Goal: Task Accomplishment & Management: Complete application form

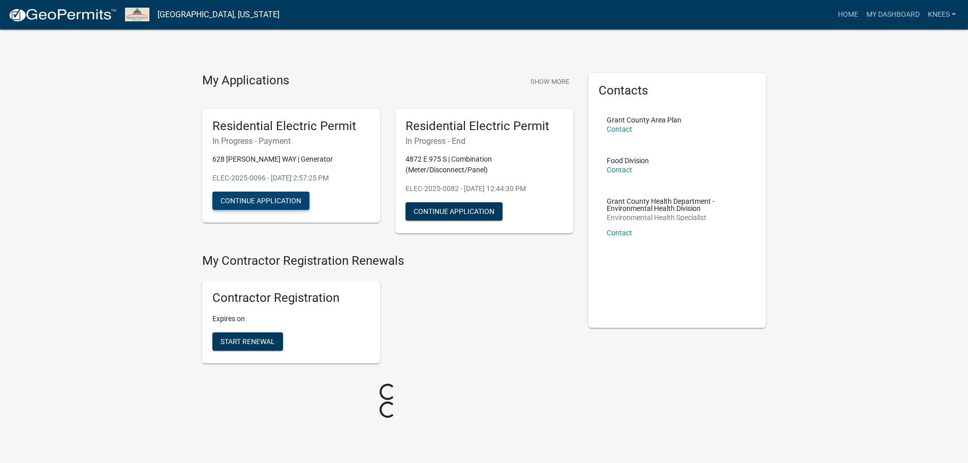
click at [239, 195] on button "Continue Application" at bounding box center [260, 200] width 97 height 18
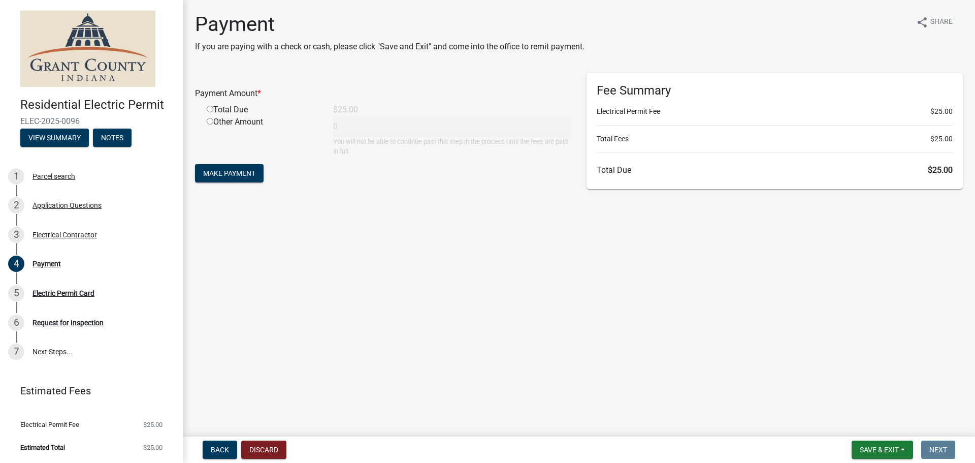
click at [212, 106] on input "radio" at bounding box center [210, 109] width 7 height 7
radio input "true"
type input "25"
click at [235, 170] on span "Make Payment" at bounding box center [229, 173] width 52 height 8
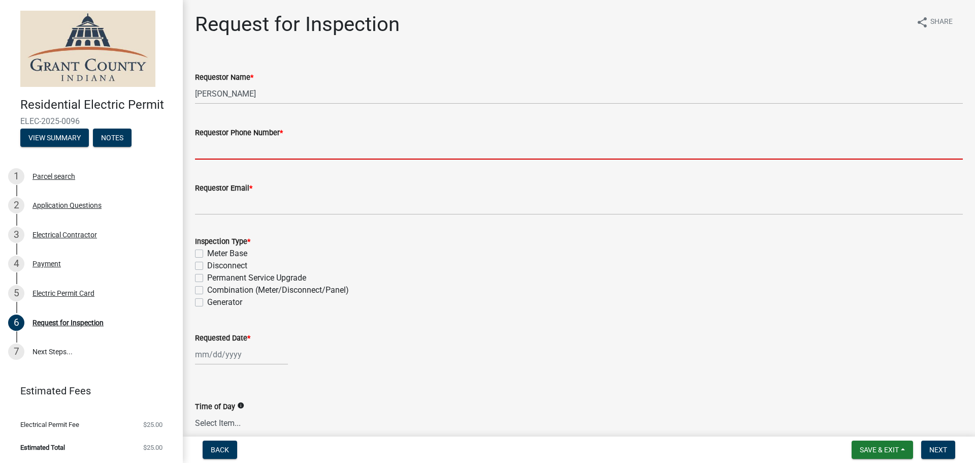
click at [263, 144] on input "Requestor Phone Number *" at bounding box center [579, 149] width 768 height 21
type input "7653826500"
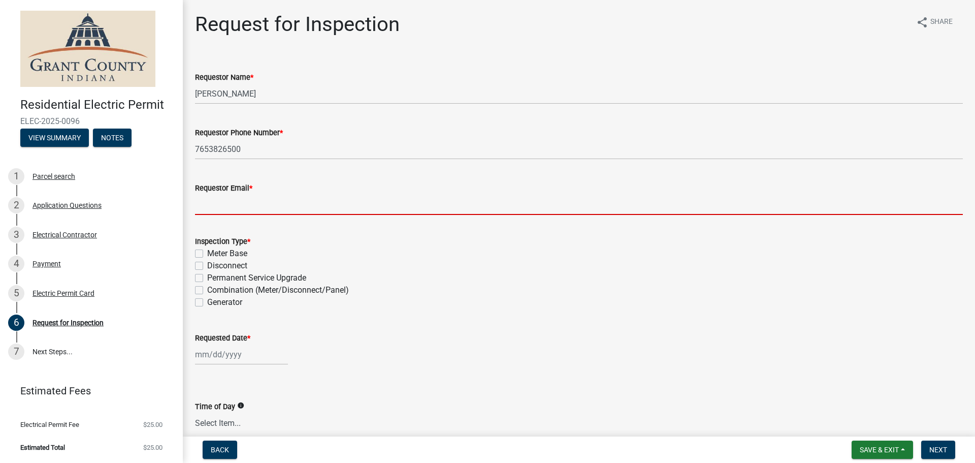
click at [249, 202] on input "Requestor Email *" at bounding box center [579, 204] width 768 height 21
type input "[PERSON_NAME][EMAIL_ADDRESS][DOMAIN_NAME]"
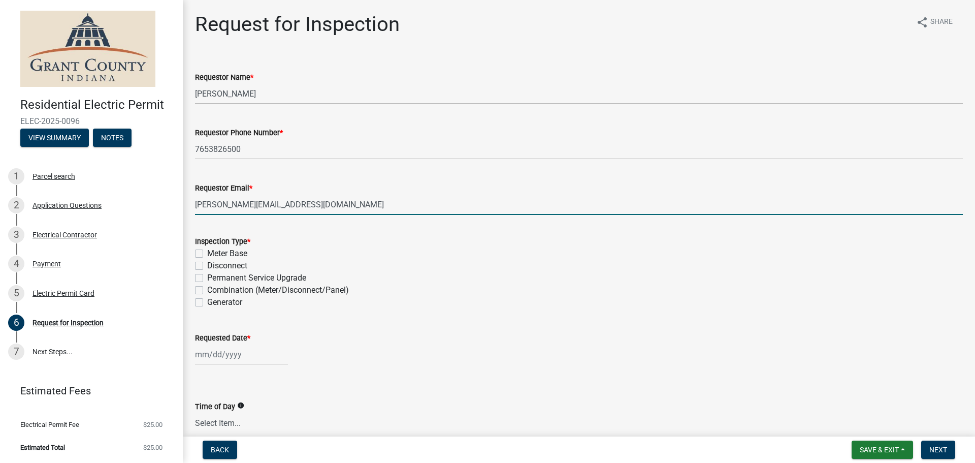
click at [207, 305] on label "Generator" at bounding box center [224, 302] width 35 height 12
click at [207, 303] on input "Generator" at bounding box center [210, 299] width 7 height 7
checkbox input "true"
checkbox input "false"
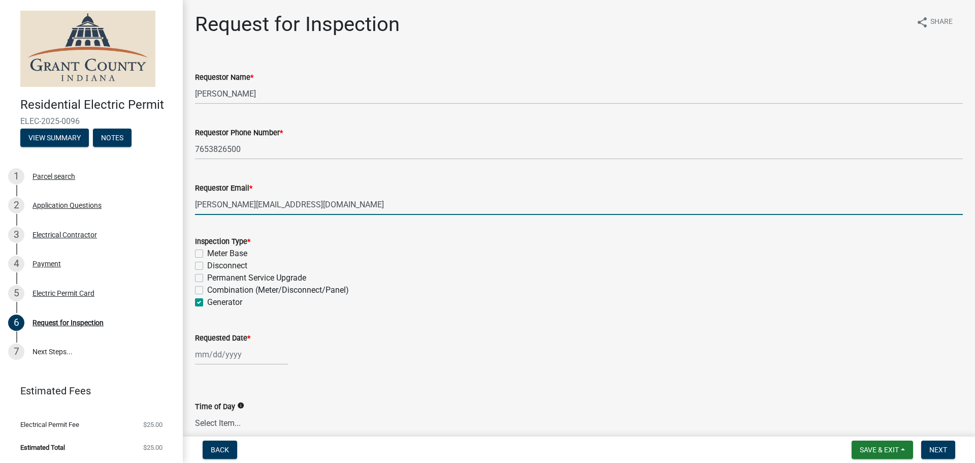
checkbox input "false"
checkbox input "true"
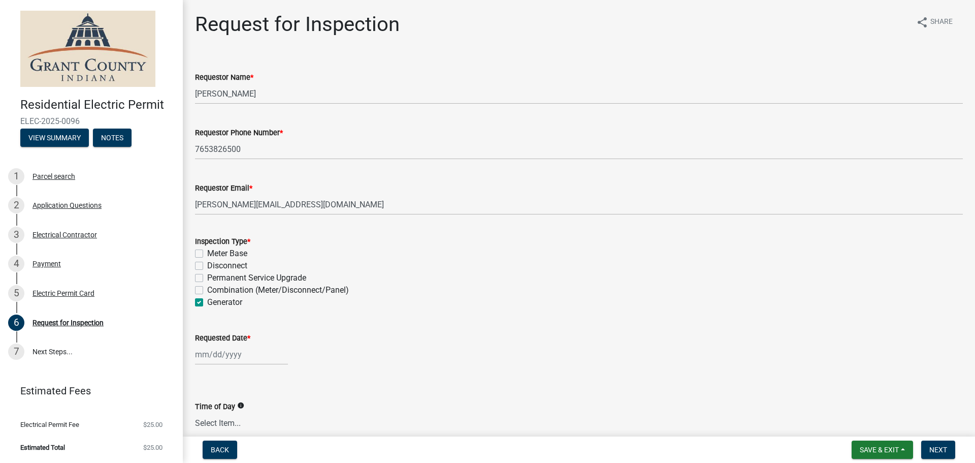
click at [197, 356] on div at bounding box center [241, 354] width 93 height 21
select select "8"
select select "2025"
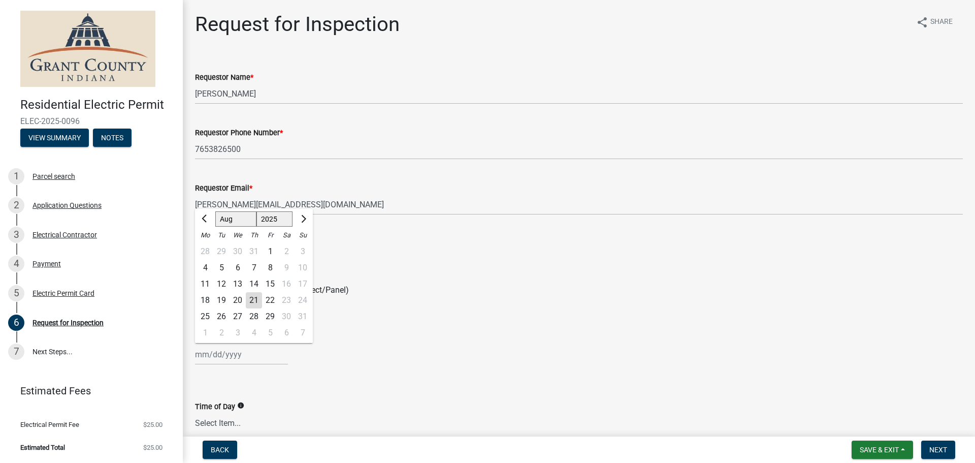
click at [222, 316] on div "26" at bounding box center [221, 316] width 16 height 16
type input "[DATE]"
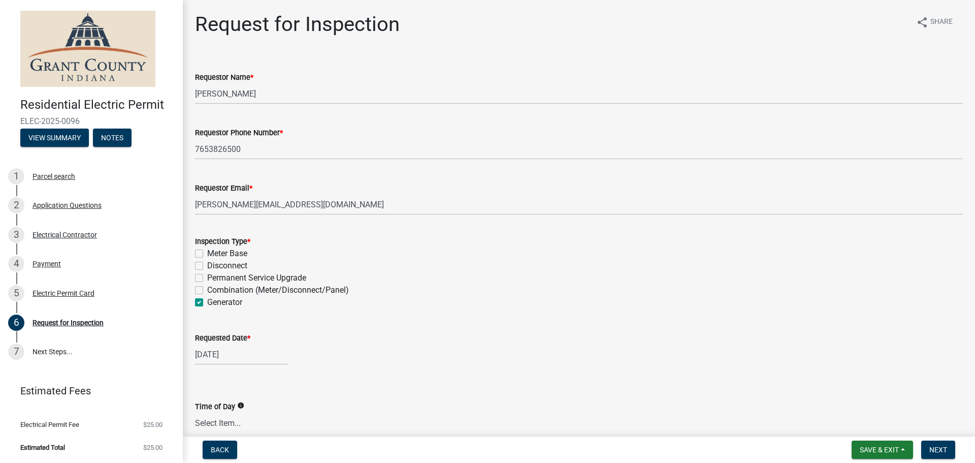
click at [410, 351] on div "[DATE]" at bounding box center [579, 354] width 768 height 21
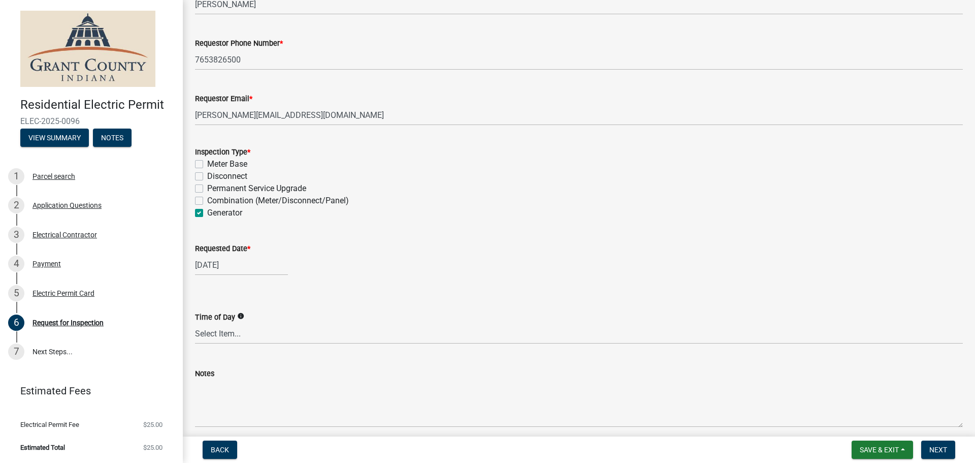
scroll to position [102, 0]
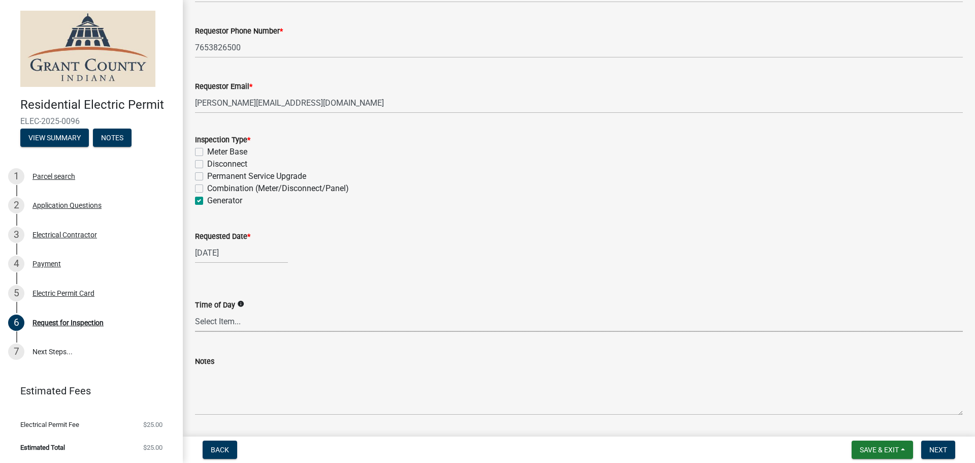
click at [218, 325] on select "Select Item... AM PM Anytime" at bounding box center [579, 321] width 768 height 21
click at [195, 311] on select "Select Item... AM PM Anytime" at bounding box center [579, 321] width 768 height 21
select select "49101b90-ec6f-4600-869b-82a4ca12f2b9"
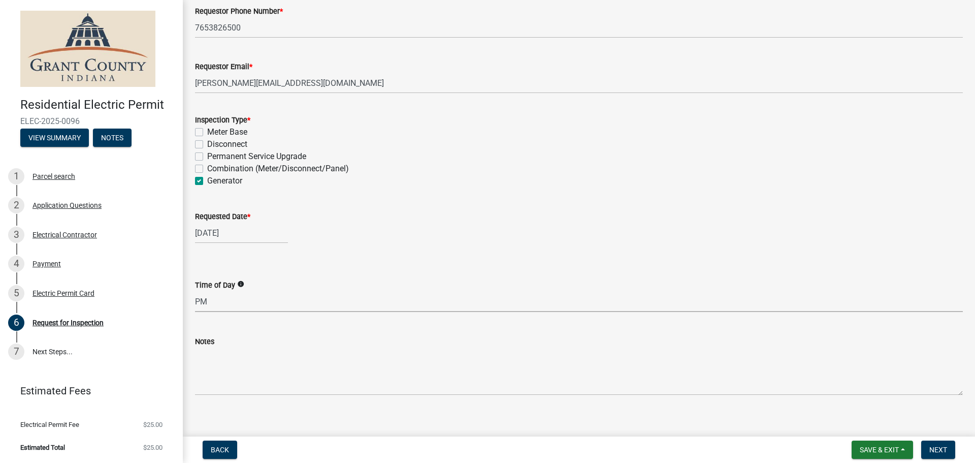
scroll to position [132, 0]
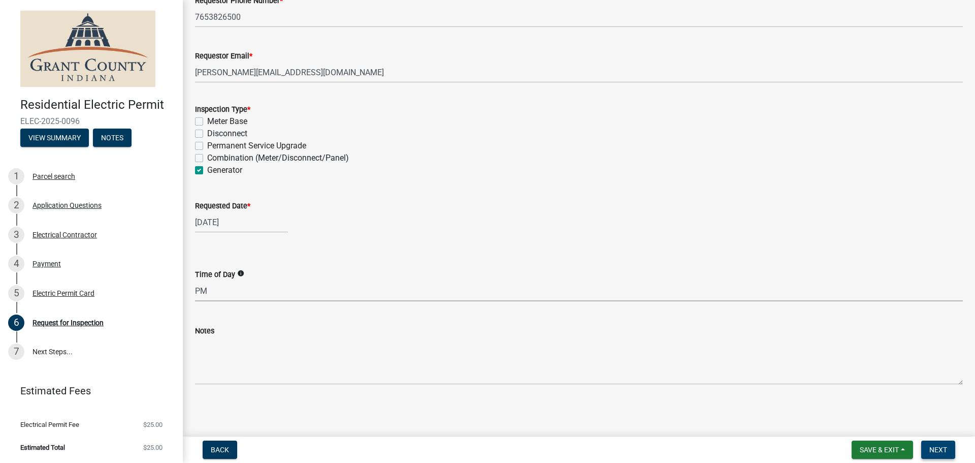
click at [937, 449] on span "Next" at bounding box center [938, 449] width 18 height 8
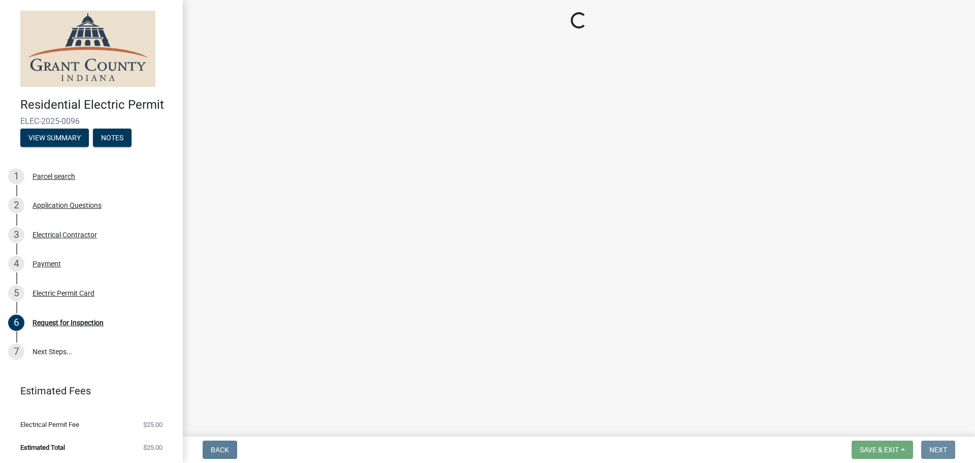
scroll to position [0, 0]
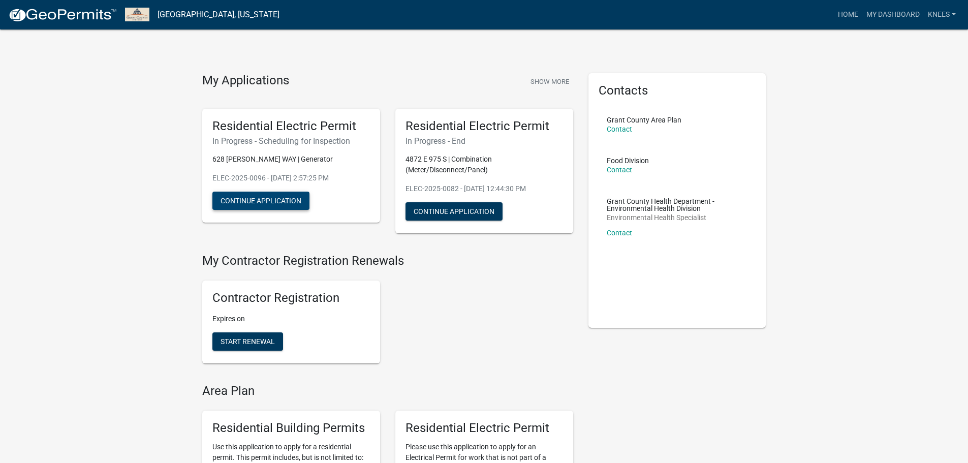
click at [270, 198] on button "Continue Application" at bounding box center [260, 200] width 97 height 18
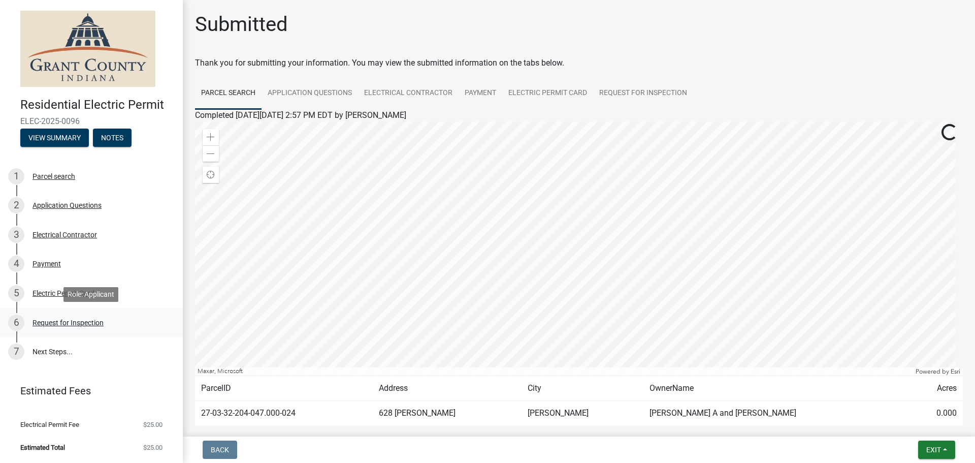
click at [62, 320] on div "Request for Inspection" at bounding box center [68, 322] width 71 height 7
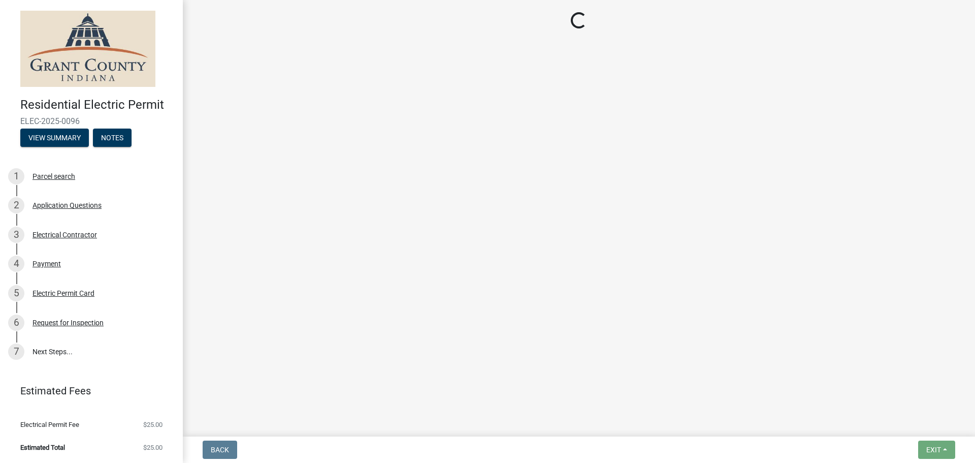
select select "49101b90-ec6f-4600-869b-82a4ca12f2b9"
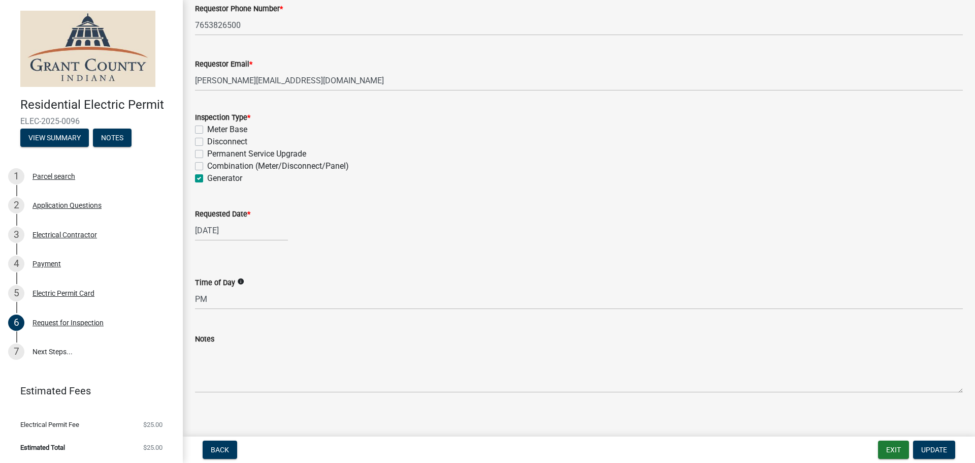
scroll to position [132, 0]
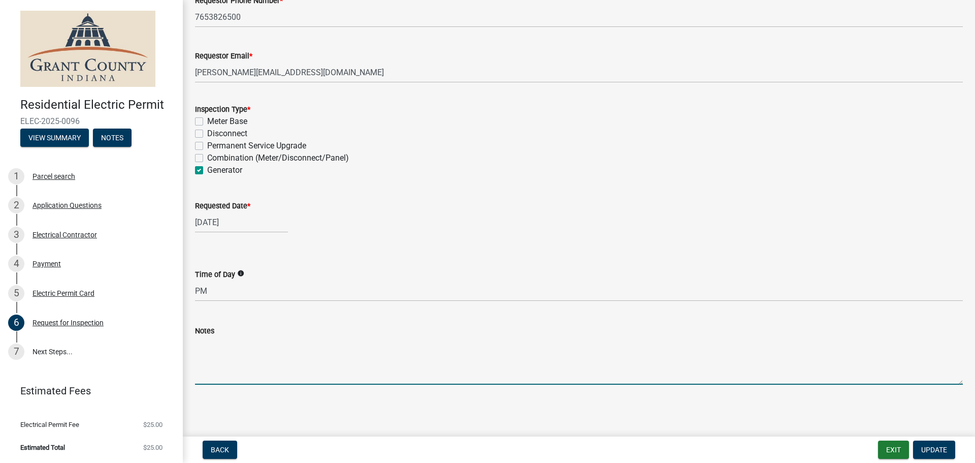
click at [227, 373] on textarea "Notes" at bounding box center [579, 361] width 768 height 48
type textarea "THIS IS FINAL INSPECTION"
click at [943, 453] on span "Update" at bounding box center [934, 449] width 26 height 8
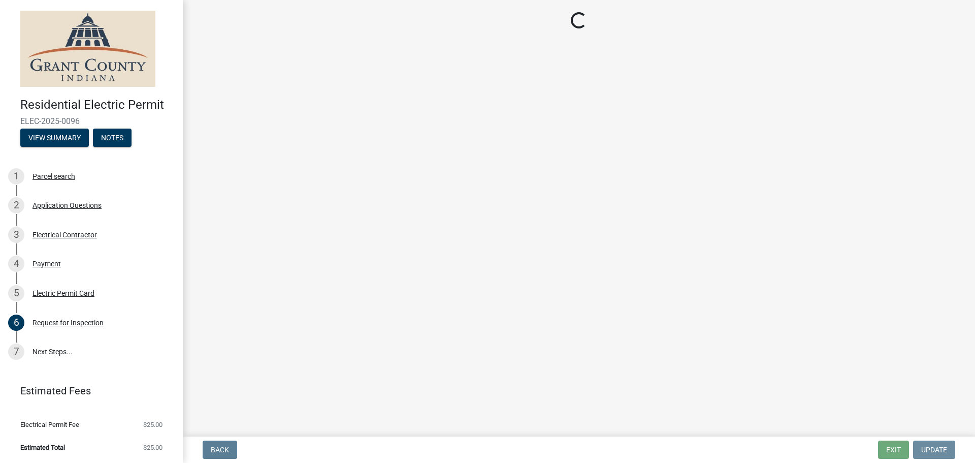
scroll to position [0, 0]
